Goal: Task Accomplishment & Management: Manage account settings

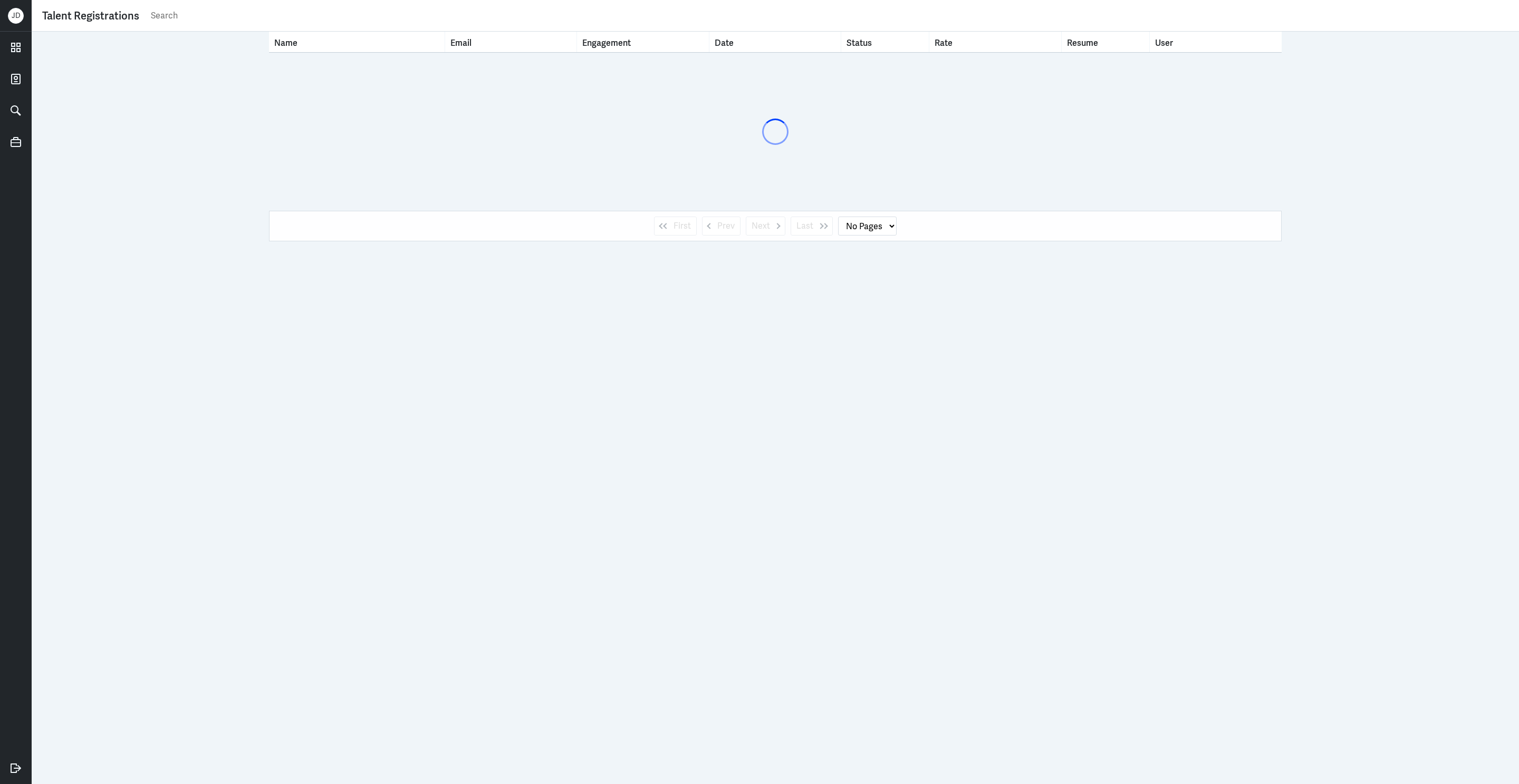
select select "1"
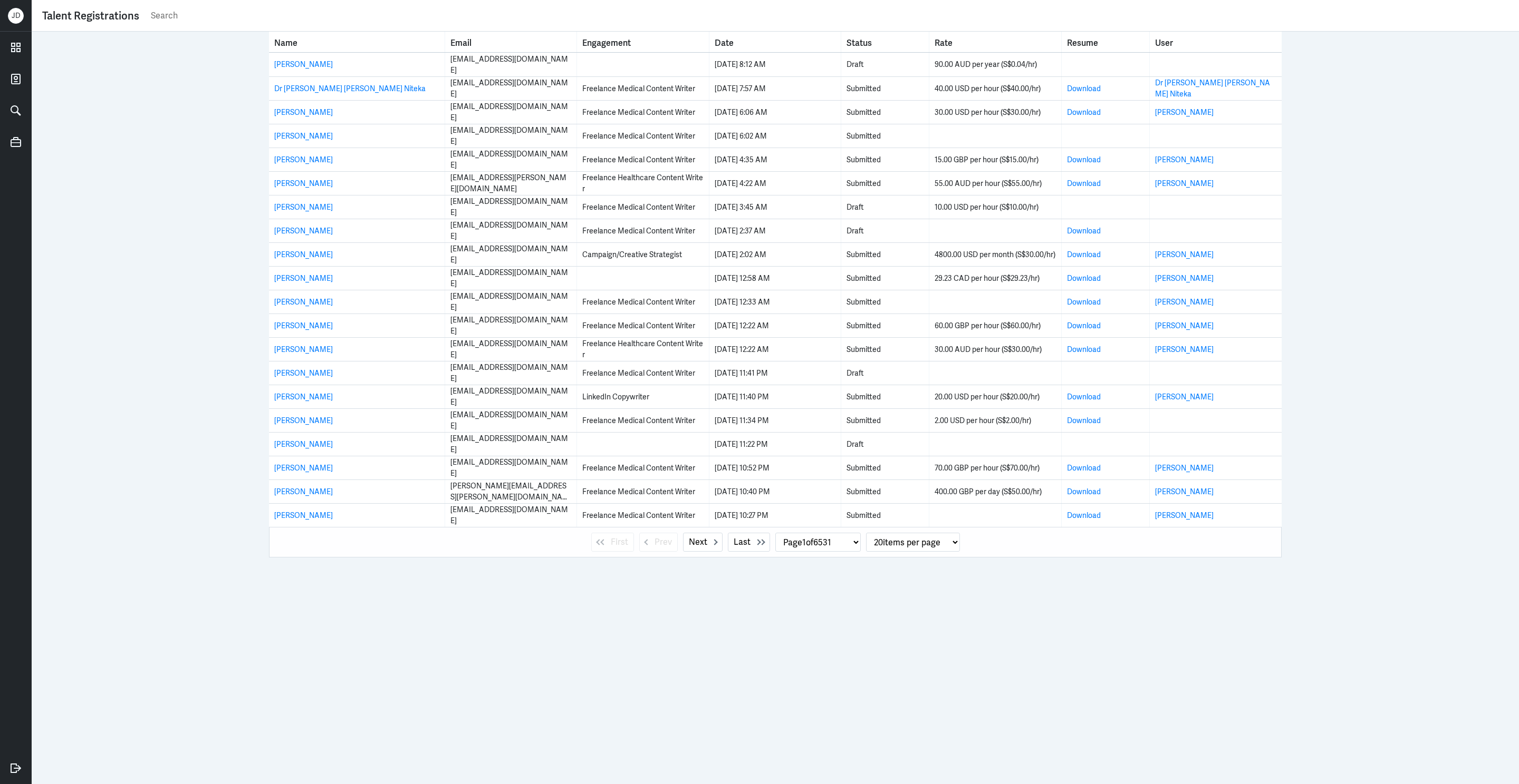
click at [232, 10] on input "text" at bounding box center [829, 15] width 1358 height 16
type input "[PERSON_NAME]"
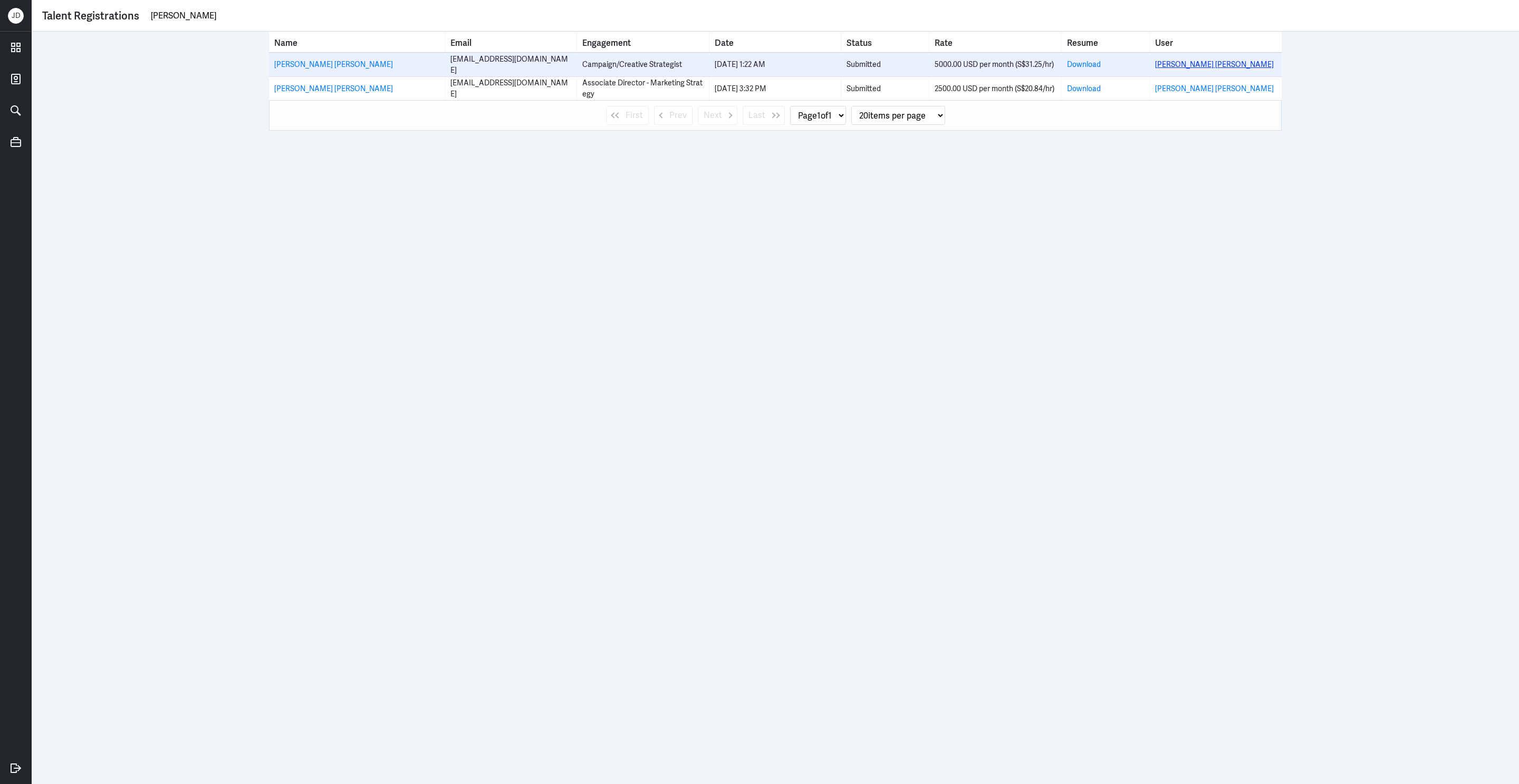
click at [1186, 64] on link "[PERSON_NAME] [PERSON_NAME]" at bounding box center [1214, 64] width 119 height 10
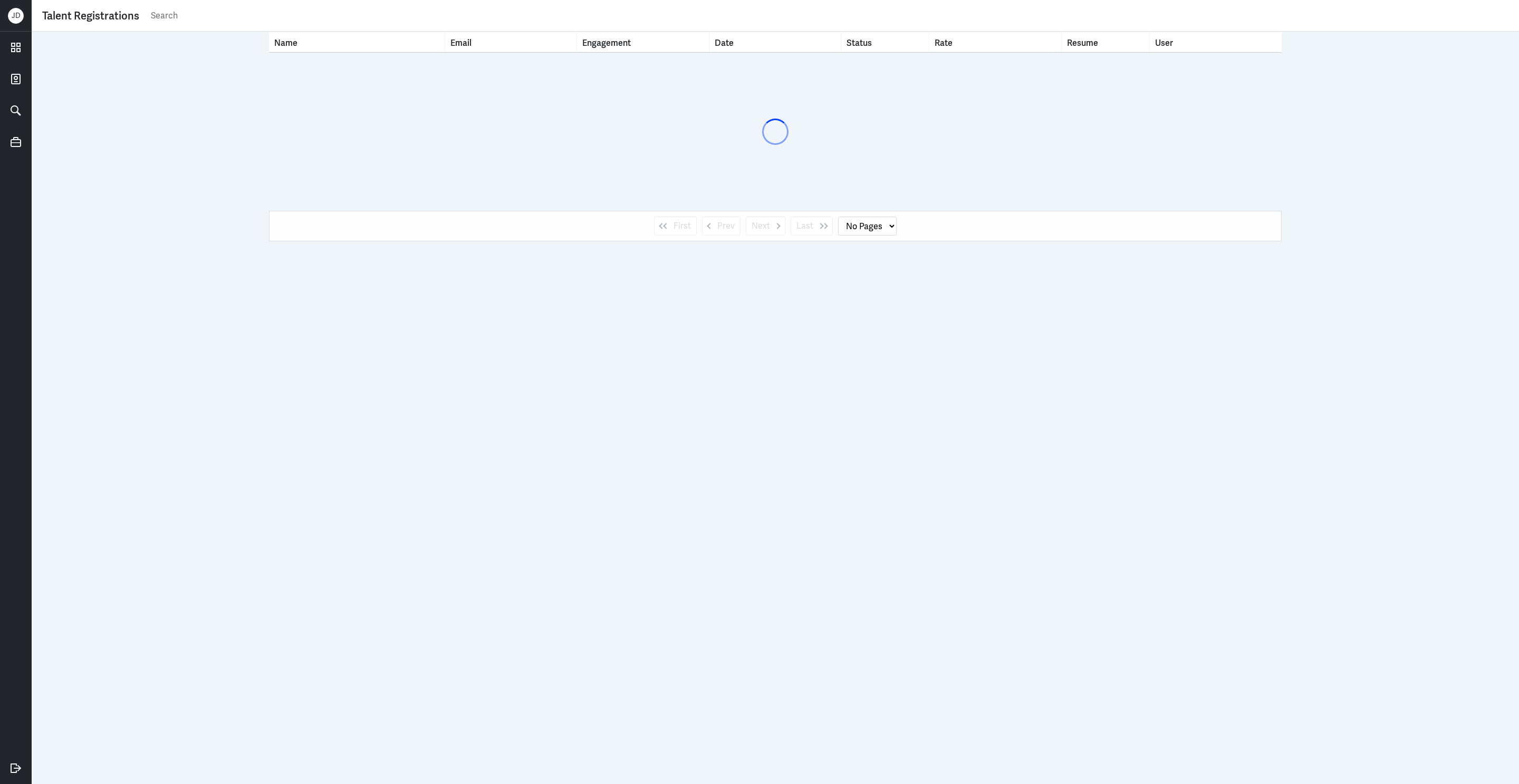
select select "1"
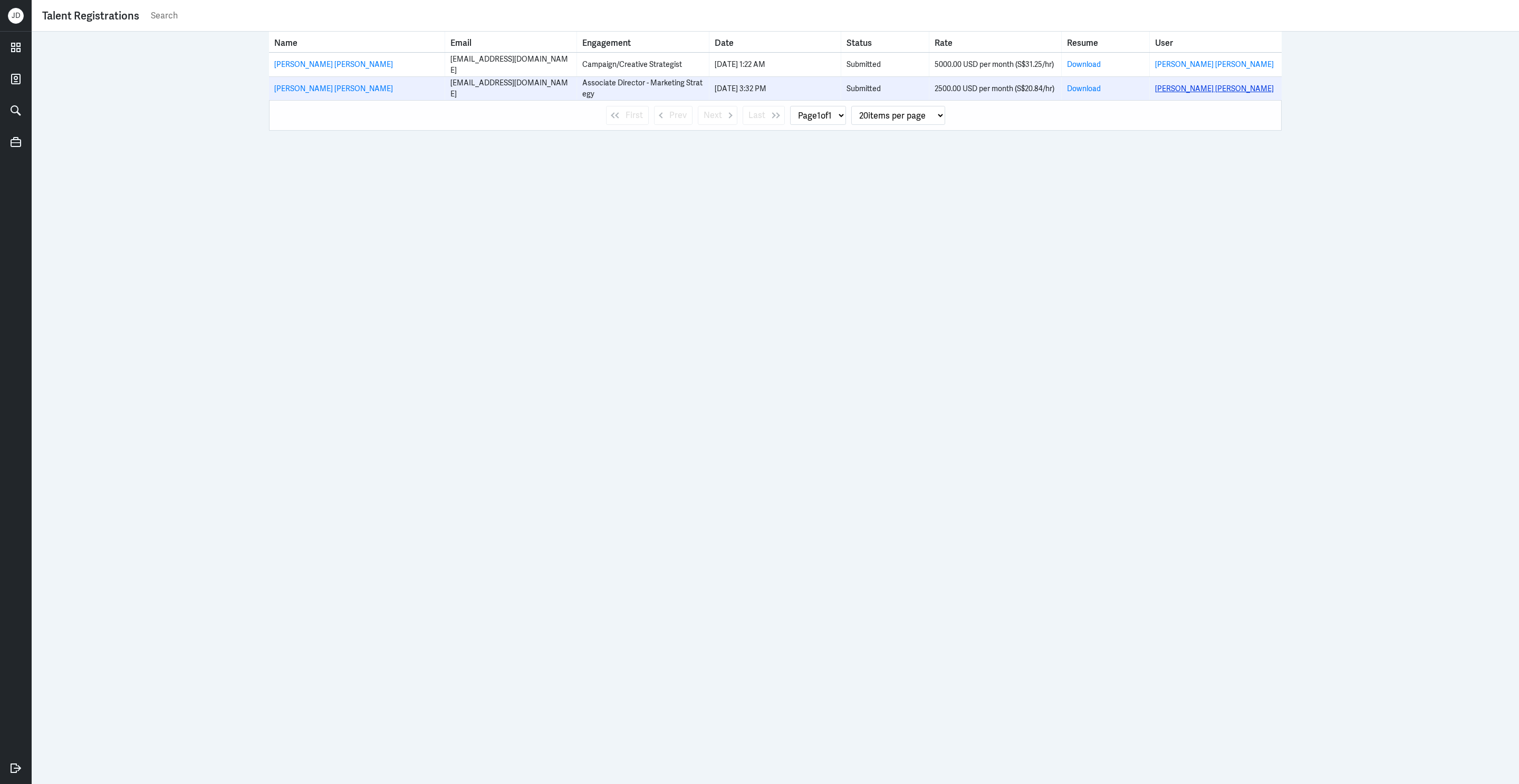
click at [1176, 90] on link "[PERSON_NAME] [PERSON_NAME]" at bounding box center [1214, 89] width 119 height 10
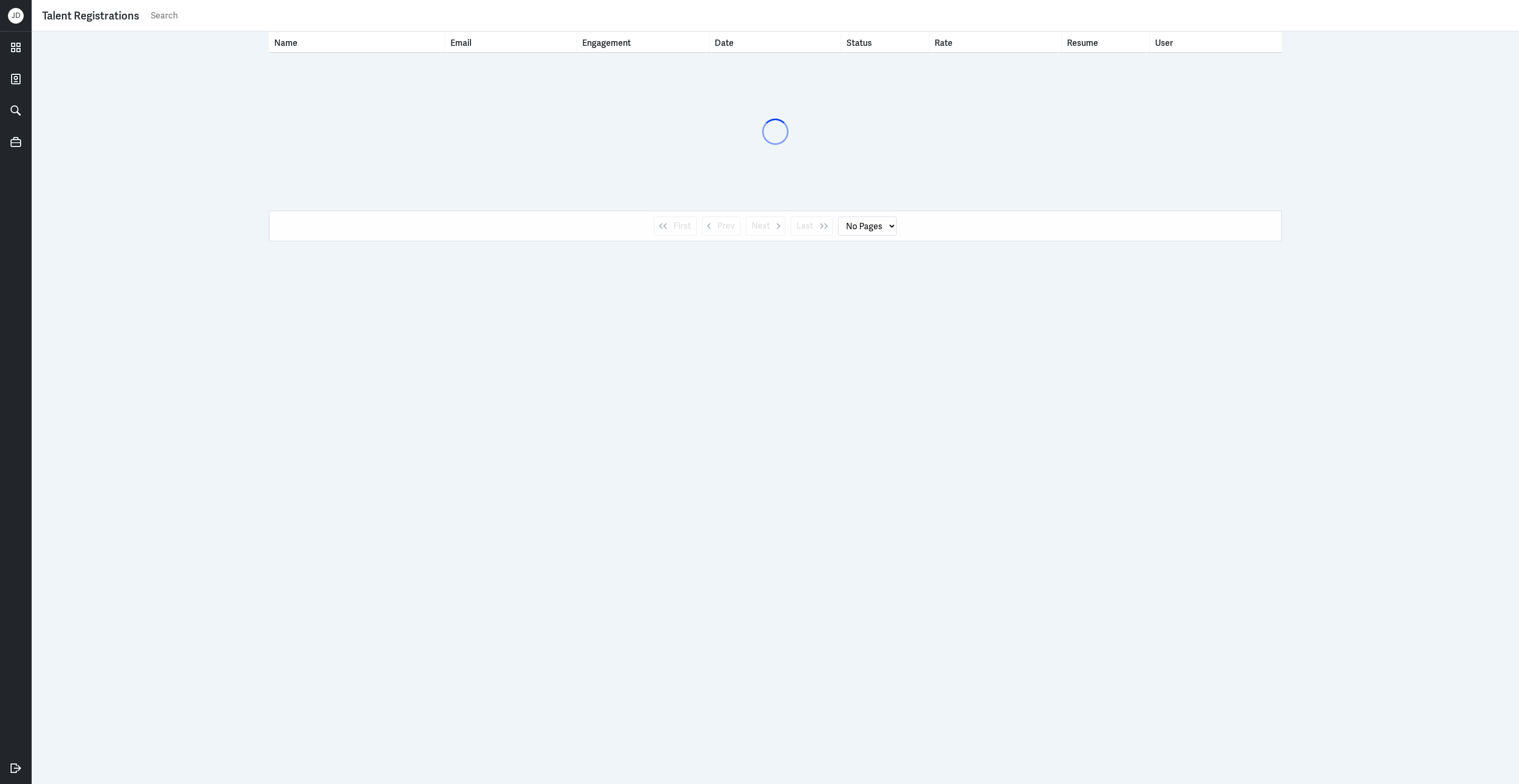
click at [319, 23] on input "text" at bounding box center [829, 15] width 1358 height 16
paste input "[EMAIL_ADDRESS][DOMAIN_NAME]"
type input "[EMAIL_ADDRESS][DOMAIN_NAME]"
select select "1"
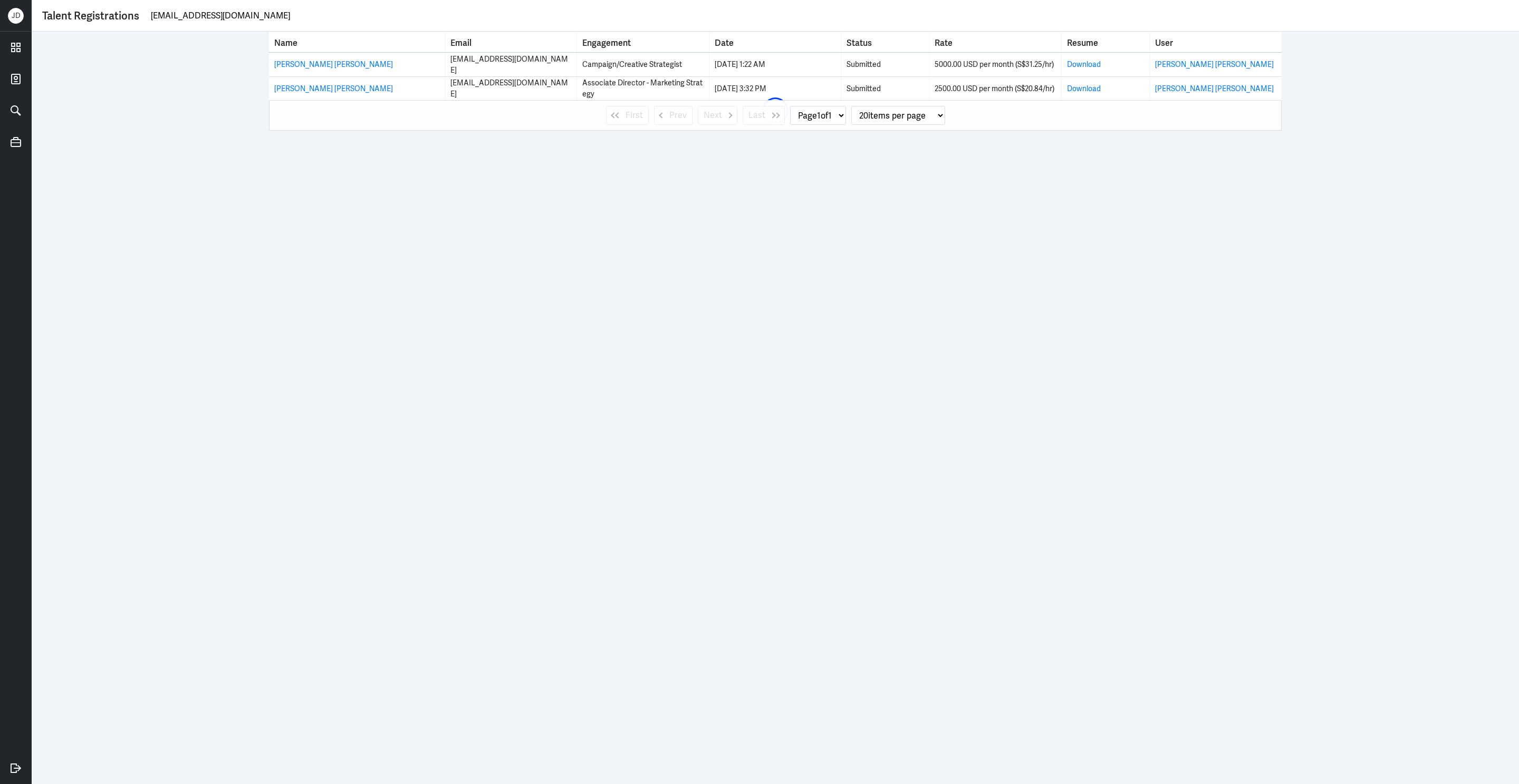
type input "[EMAIL_ADDRESS][DOMAIN_NAME]"
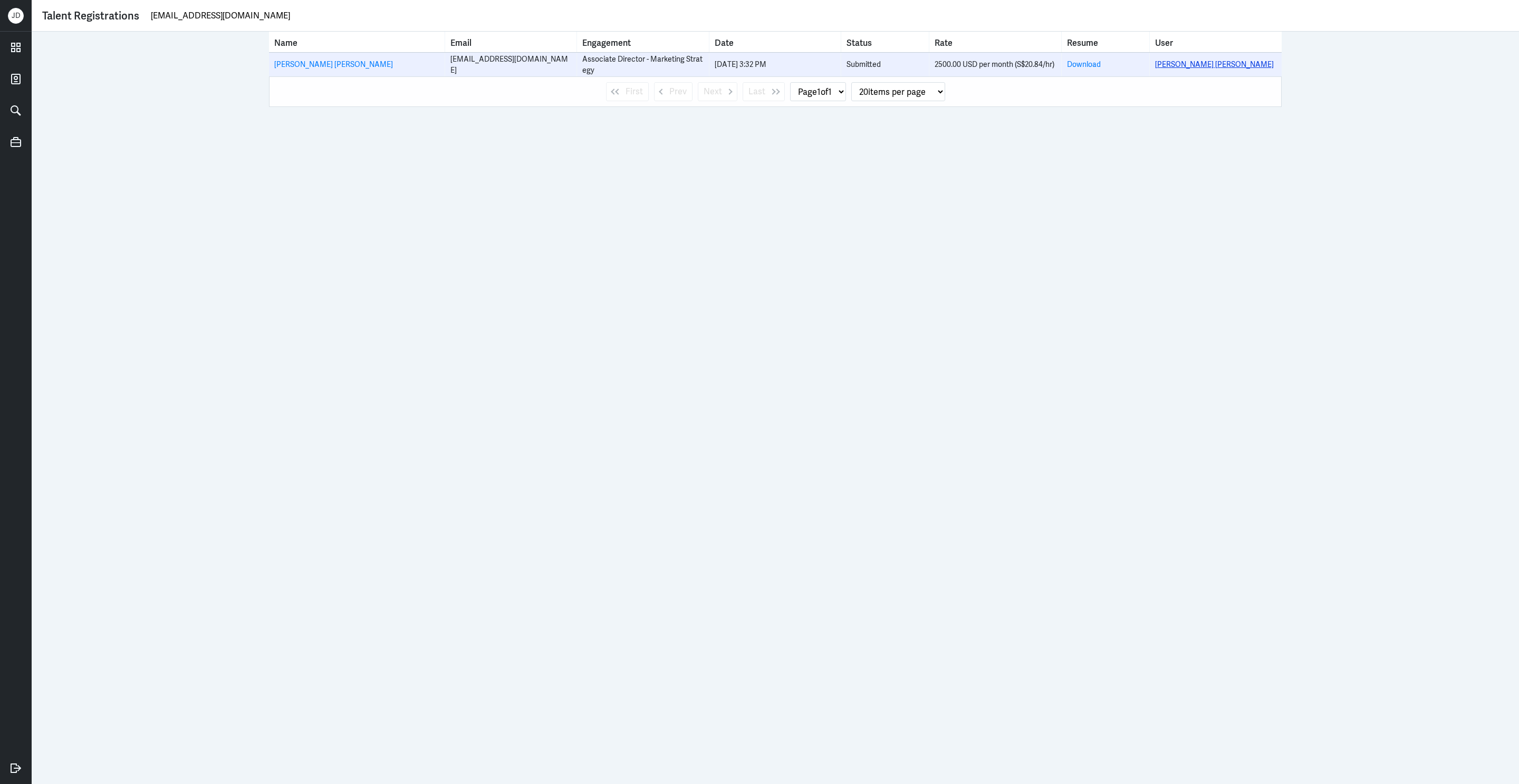
click at [1194, 65] on link "[PERSON_NAME] [PERSON_NAME]" at bounding box center [1214, 64] width 119 height 10
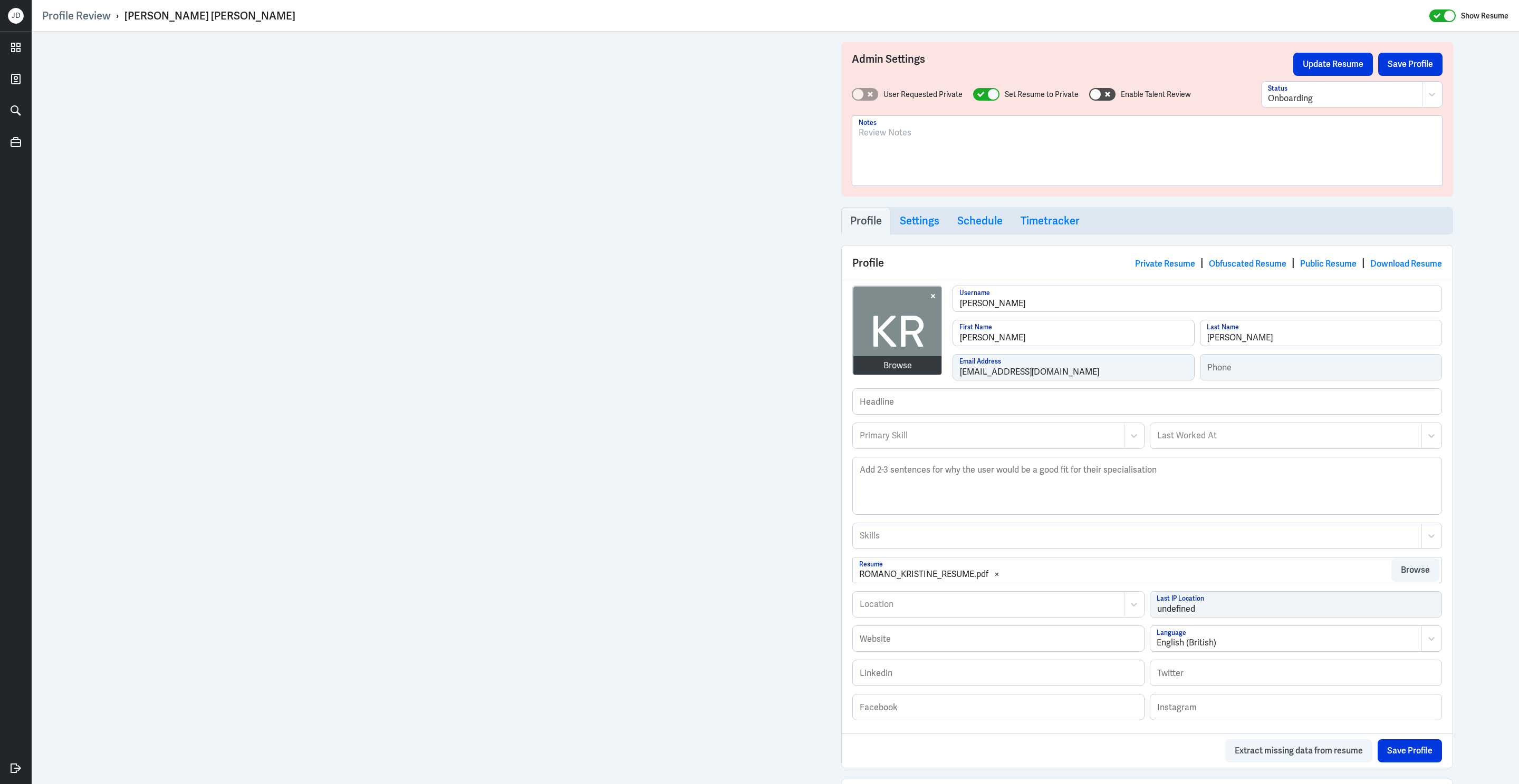
click at [897, 160] on div at bounding box center [1147, 155] width 577 height 57
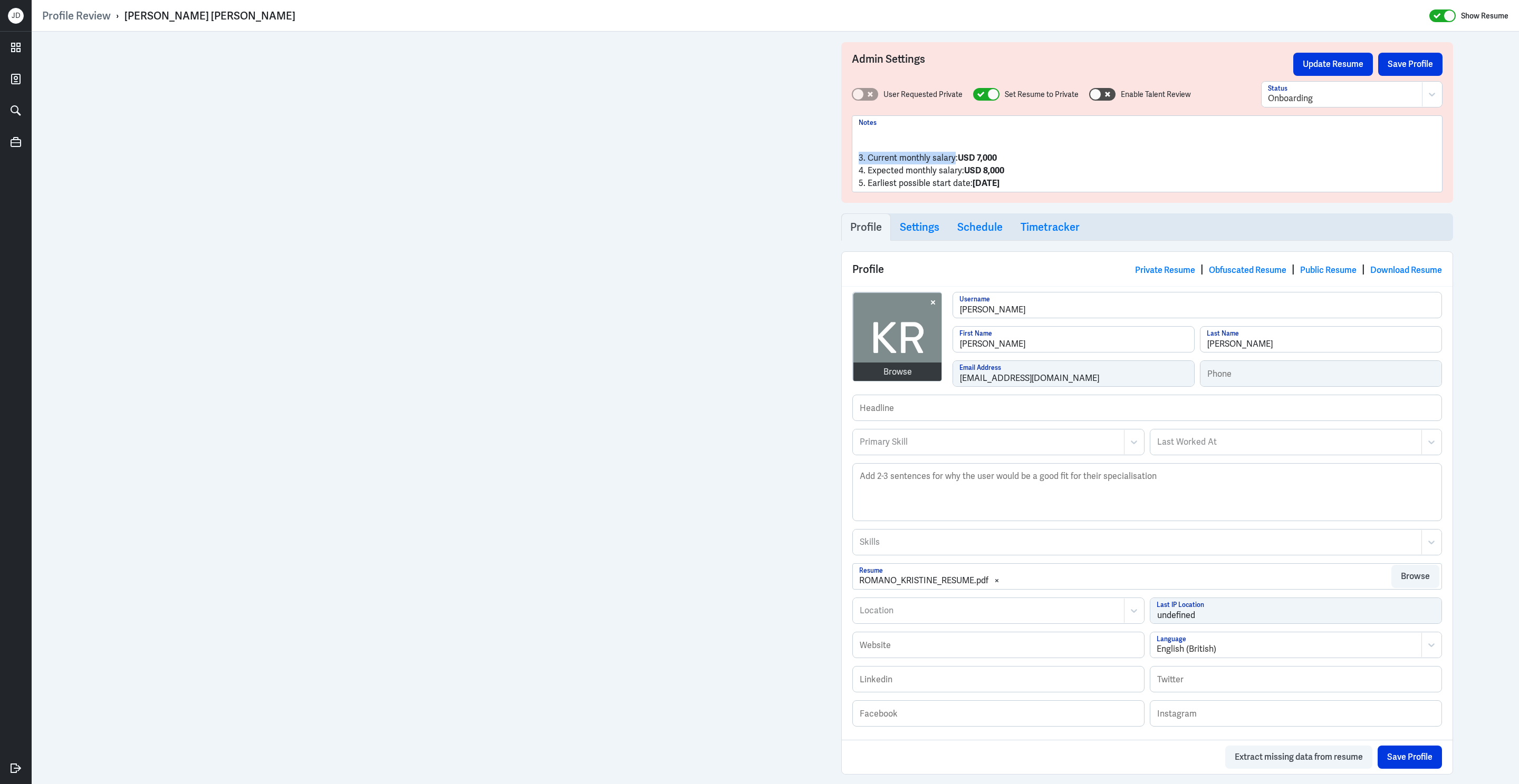
drag, startPoint x: 953, startPoint y: 159, endPoint x: 844, endPoint y: 156, distance: 109.0
click at [843, 158] on div "Admin Settings Update Resume Save Profile User Requested Private Set Resume to …" at bounding box center [1147, 122] width 612 height 160
drag, startPoint x: 962, startPoint y: 174, endPoint x: 840, endPoint y: 174, distance: 122.0
click at [840, 174] on div "Admin Settings Update Resume Save Profile User Requested Private Set Resume to …" at bounding box center [1147, 577] width 633 height 1090
drag, startPoint x: 969, startPoint y: 186, endPoint x: 817, endPoint y: 185, distance: 152.0
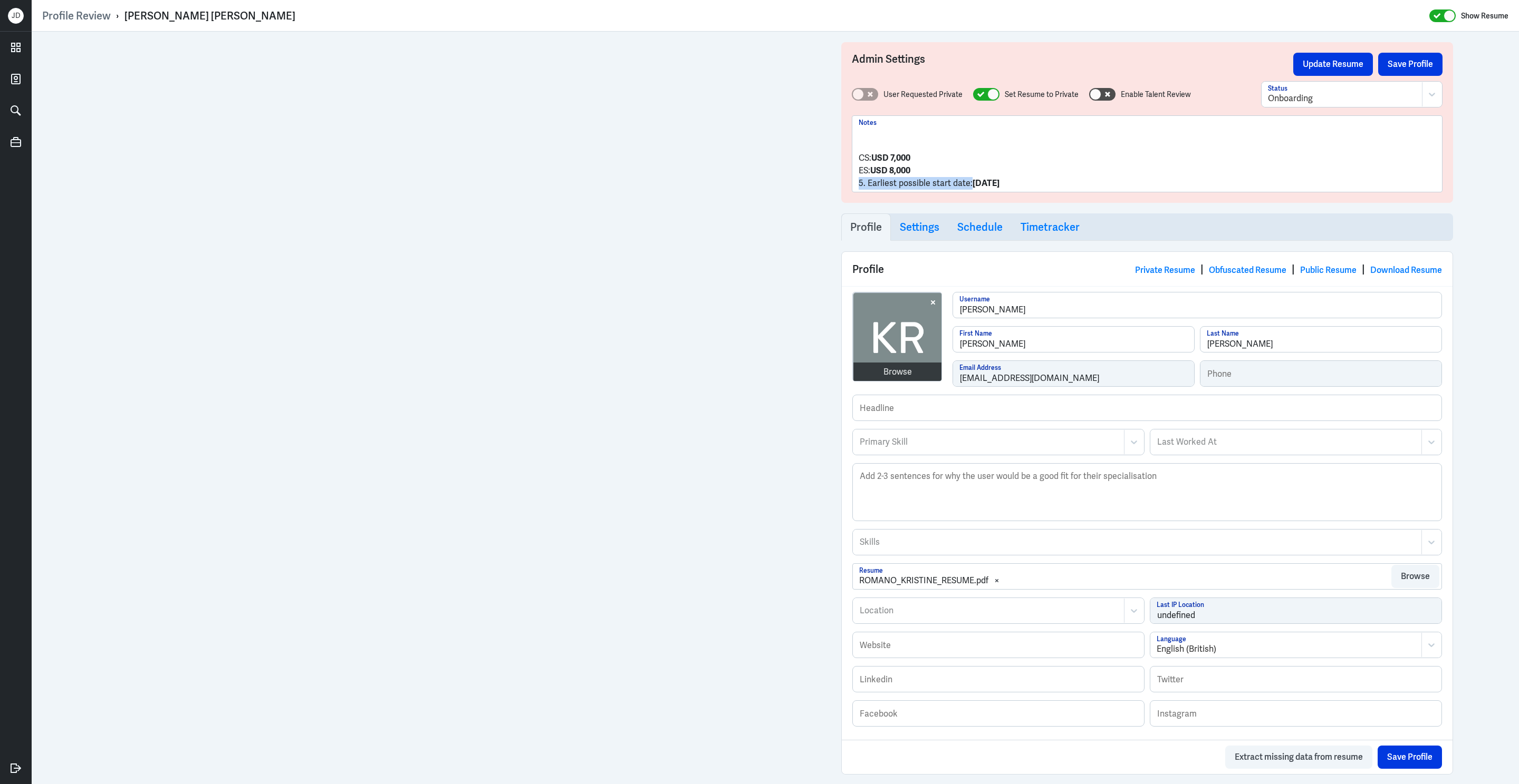
click at [817, 185] on div "Admin Settings Update Resume Save Profile User Requested Private Set Resume to …" at bounding box center [775, 577] width 1487 height 1090
drag, startPoint x: 921, startPoint y: 182, endPoint x: 844, endPoint y: 160, distance: 80.1
click at [844, 160] on div "Admin Settings Update Resume Save Profile User Requested Private Set Resume to …" at bounding box center [1147, 122] width 612 height 160
copy div "CS: USD 7,000 ES: USD 8,000 NP: [DATE]"
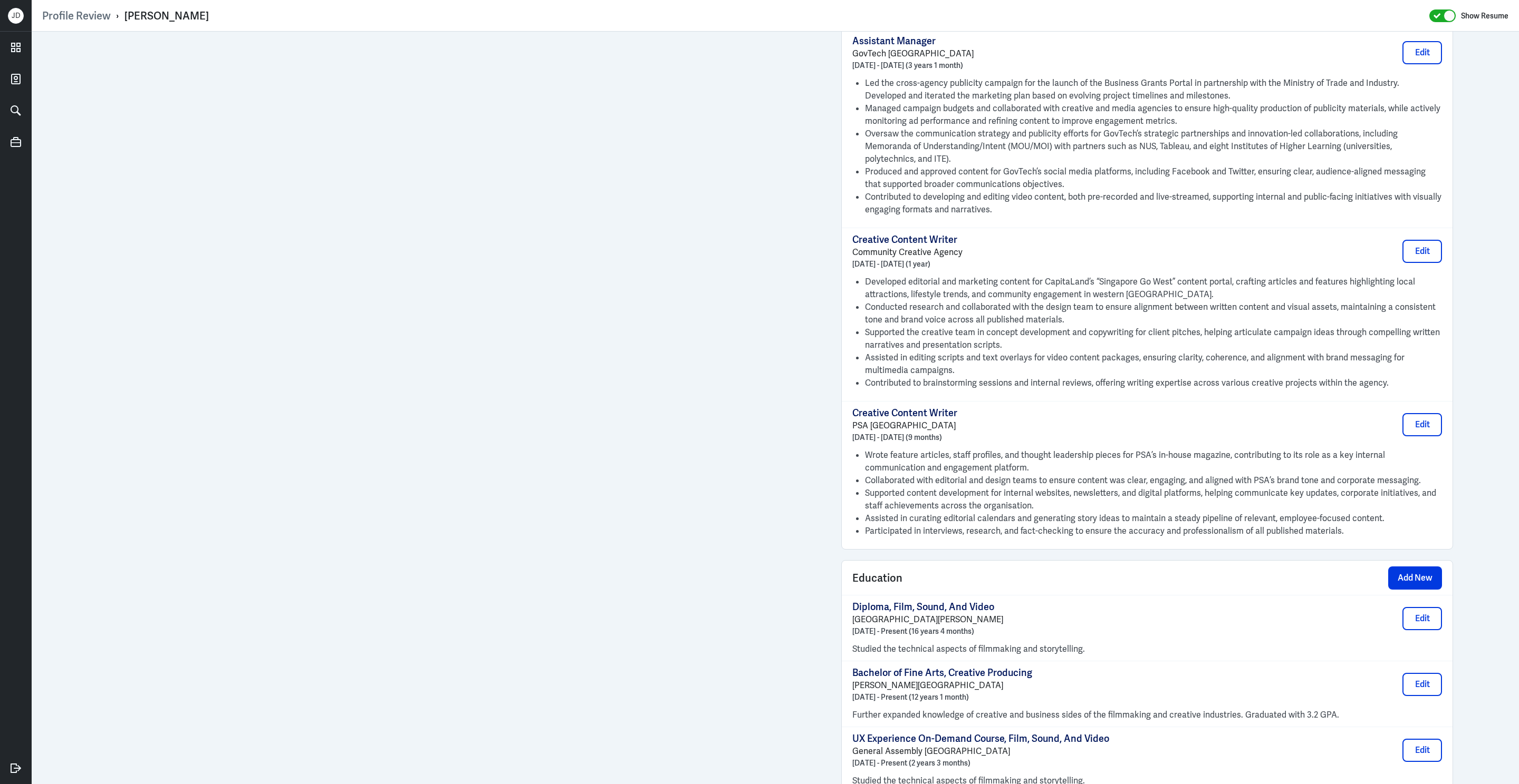
scroll to position [2662, 0]
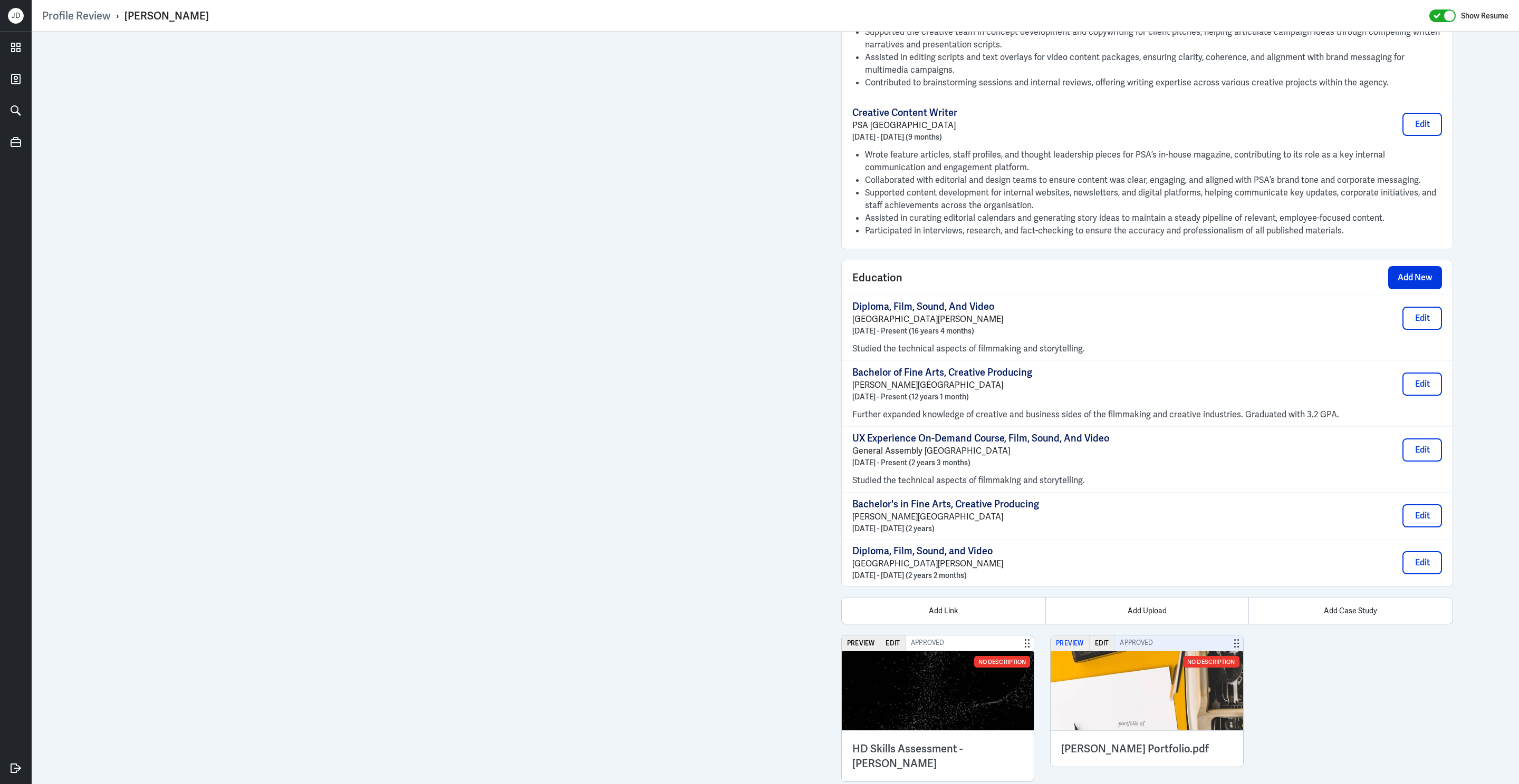
click at [1069, 635] on button "Preview" at bounding box center [1069, 643] width 39 height 15
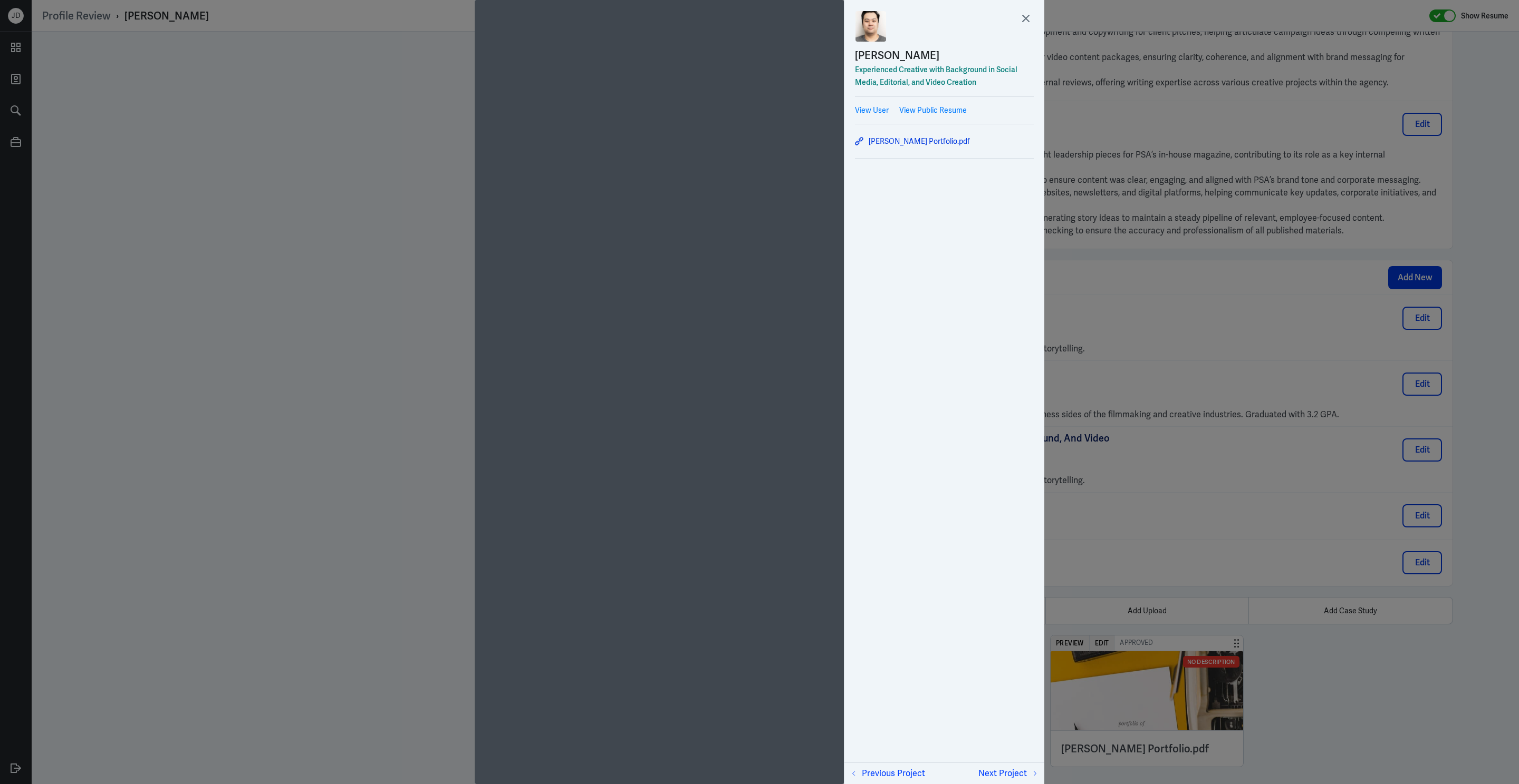
scroll to position [3, 0]
click at [1022, 20] on icon at bounding box center [1025, 18] width 16 height 16
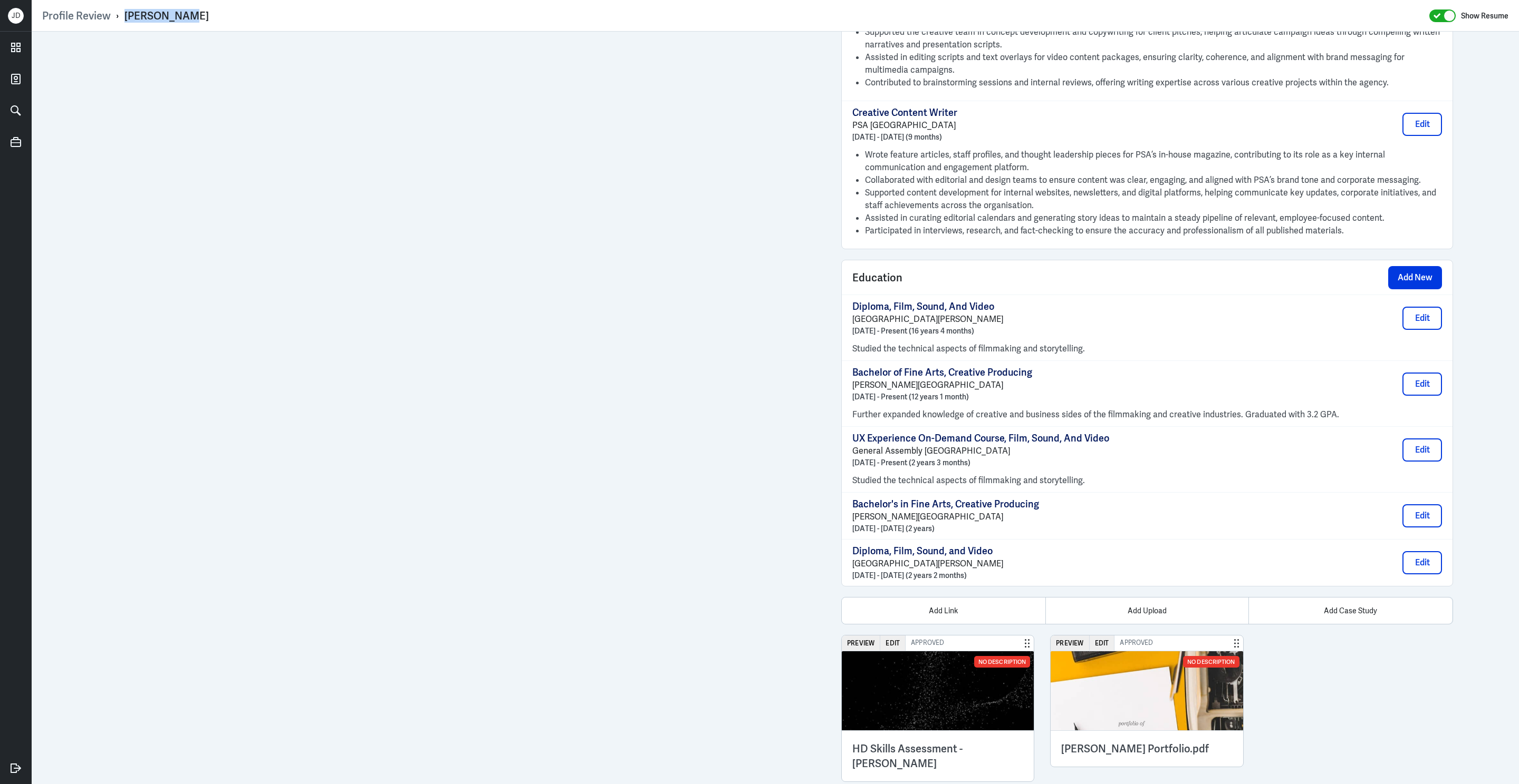
drag, startPoint x: 124, startPoint y: 14, endPoint x: 271, endPoint y: 12, distance: 147.0
click at [272, 13] on div "Profile Review › [PERSON_NAME] Show Resume" at bounding box center [775, 15] width 1466 height 14
copy div "[PERSON_NAME]"
click at [1069, 635] on button "Preview" at bounding box center [1069, 643] width 39 height 15
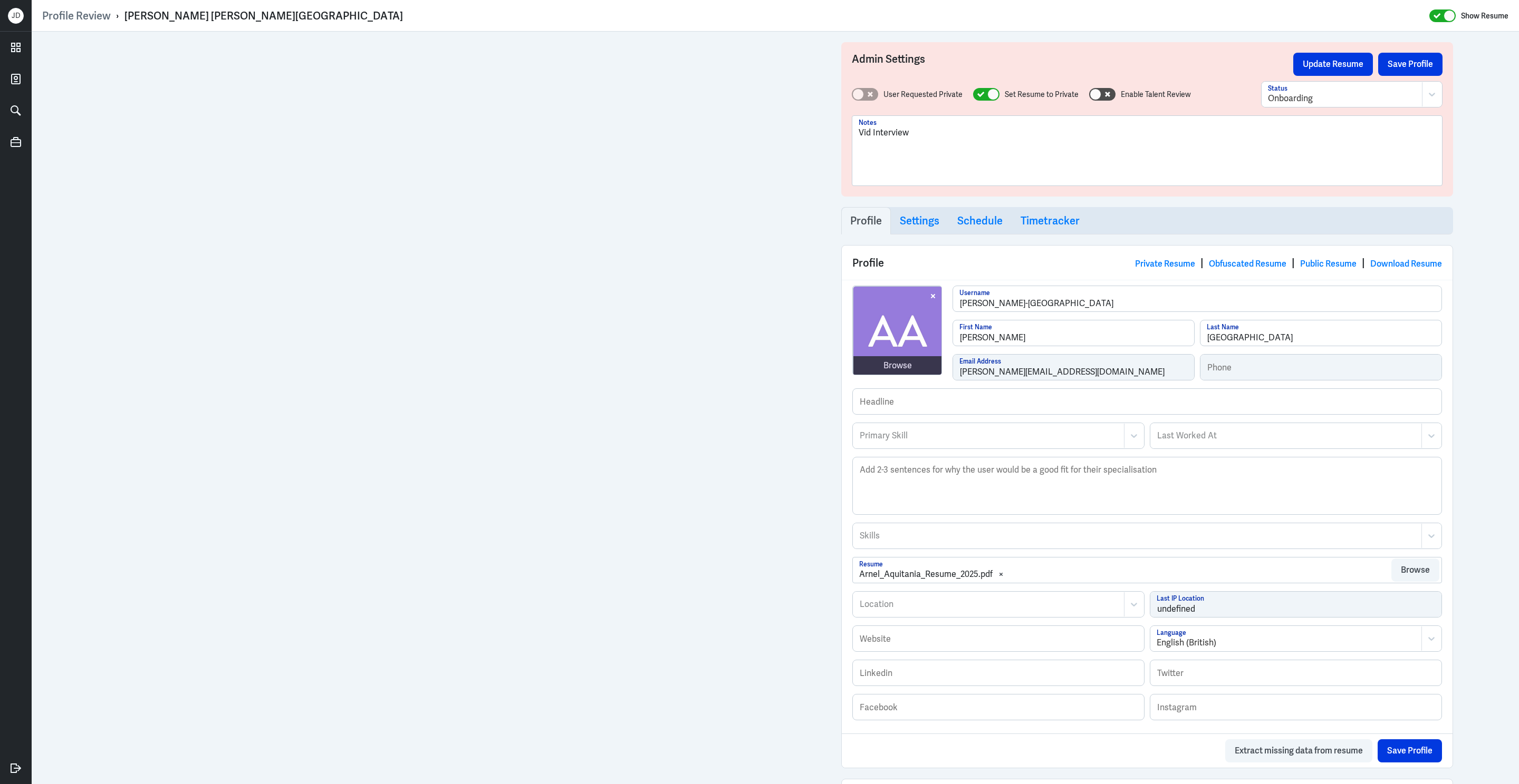
scroll to position [492, 0]
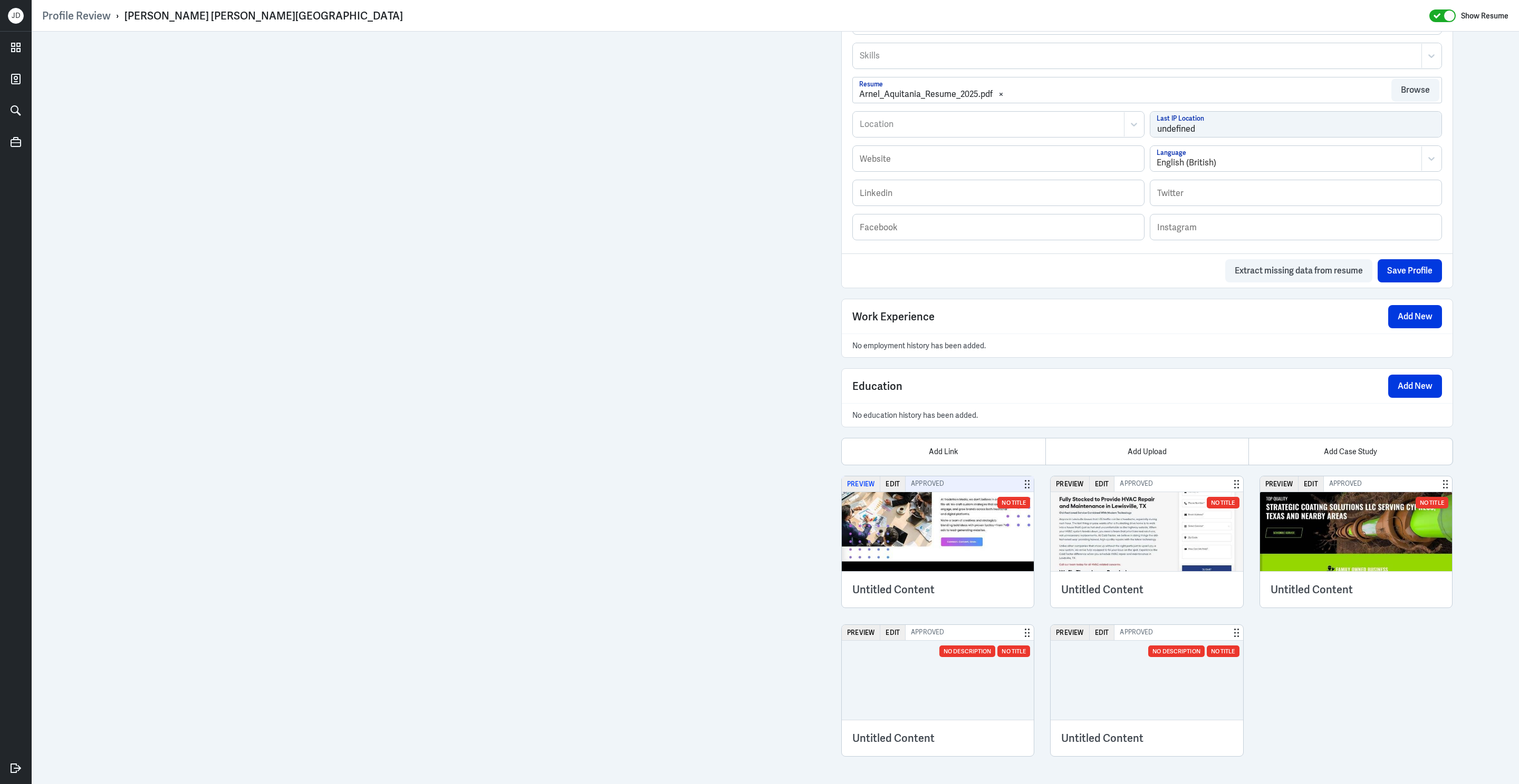
click at [867, 480] on button "Preview" at bounding box center [861, 484] width 39 height 15
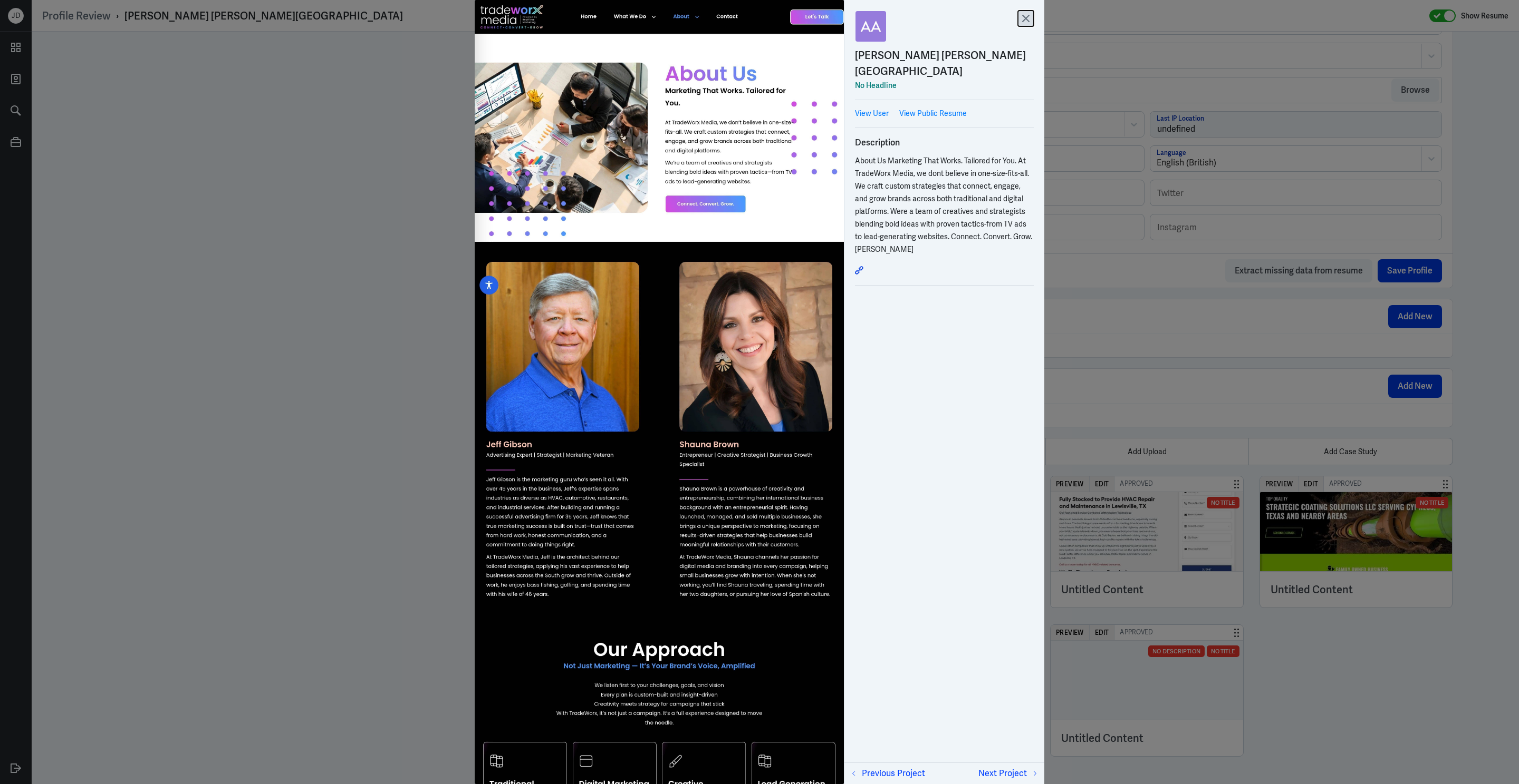
click at [1021, 20] on icon at bounding box center [1025, 18] width 16 height 16
